Goal: Check status: Check status

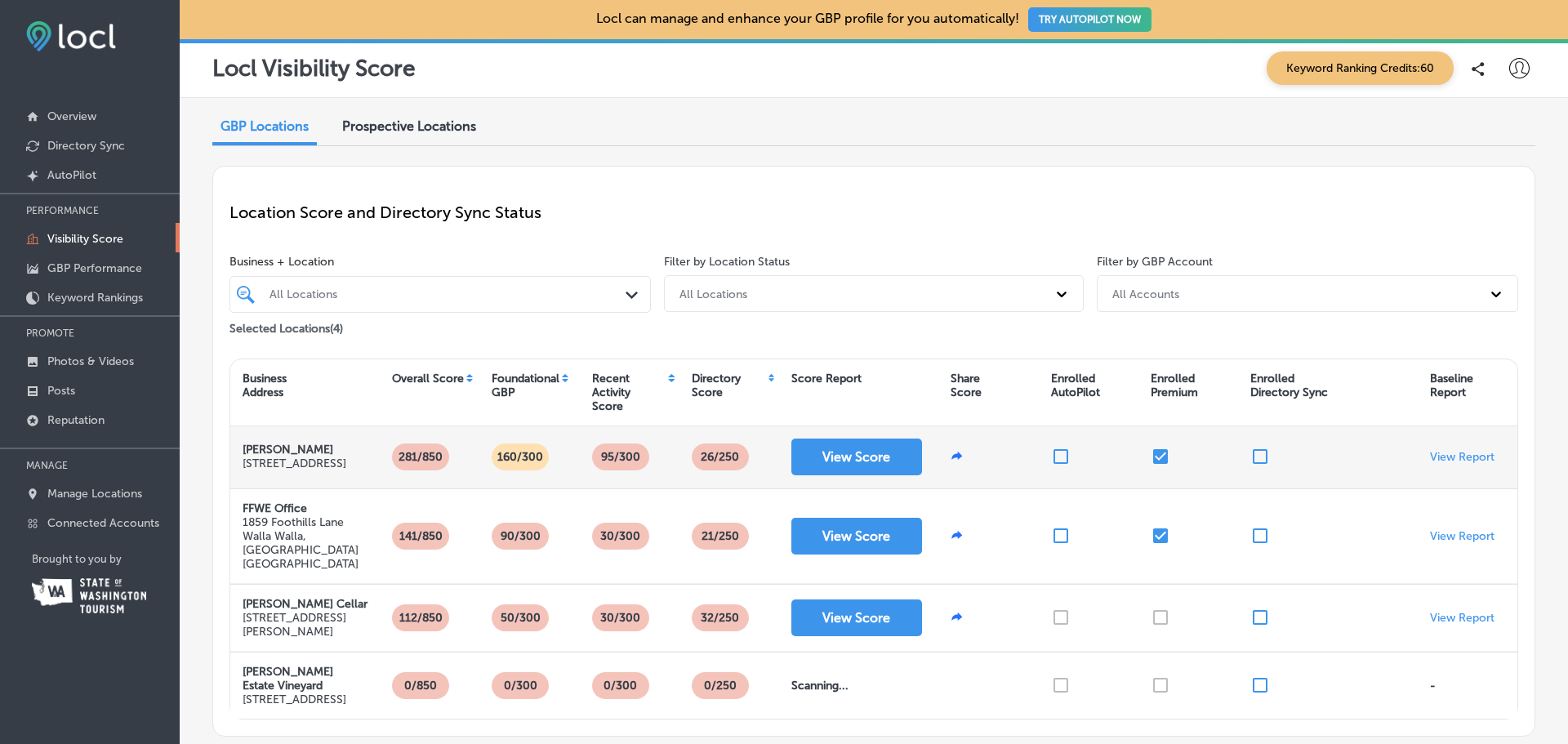
click at [1464, 447] on div "View Report" at bounding box center [1467, 457] width 100 height 61
click at [1461, 461] on p "View Report" at bounding box center [1462, 457] width 65 height 14
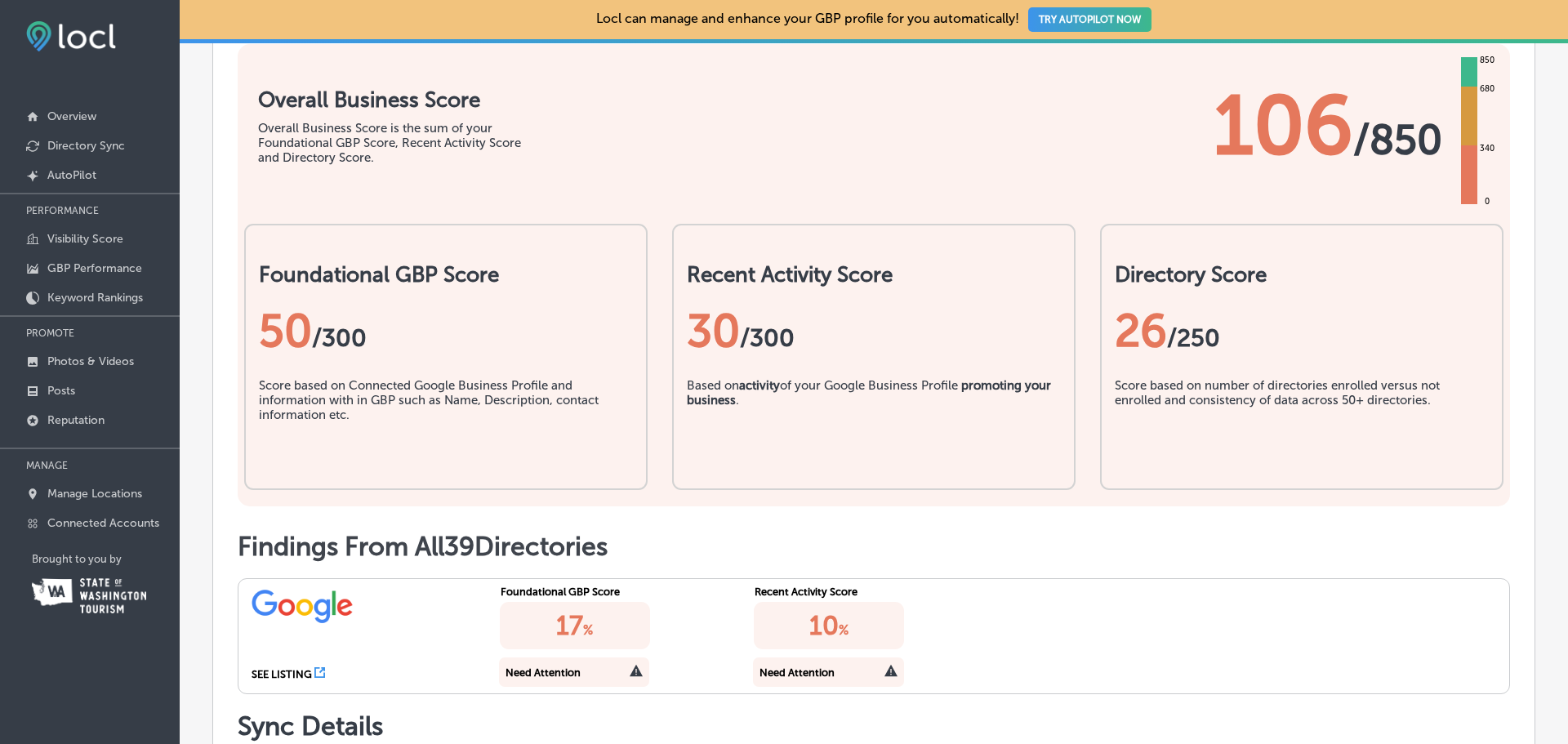
scroll to position [66, 0]
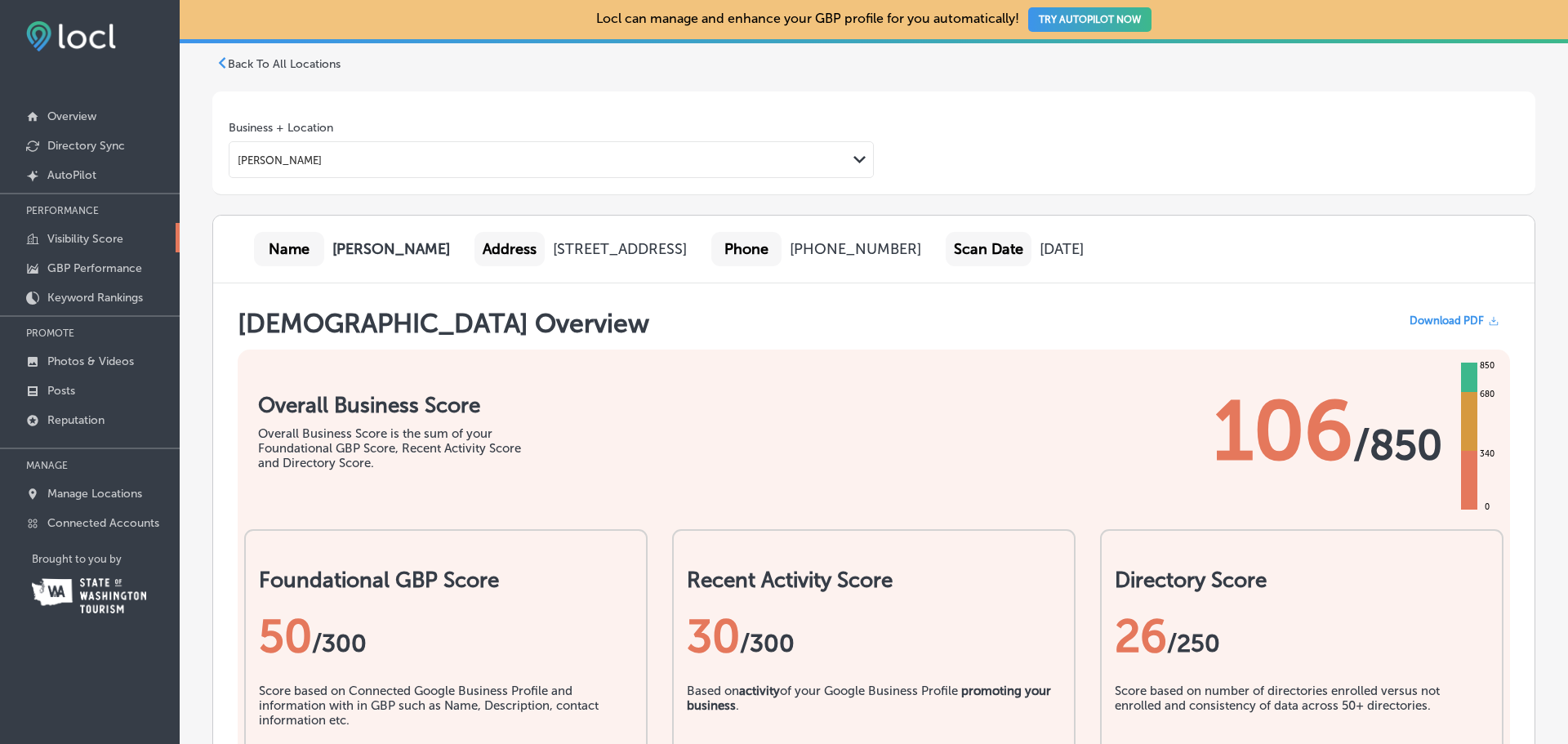
click at [71, 236] on p "Visibility Score" at bounding box center [85, 238] width 76 height 14
